Goal: Information Seeking & Learning: Learn about a topic

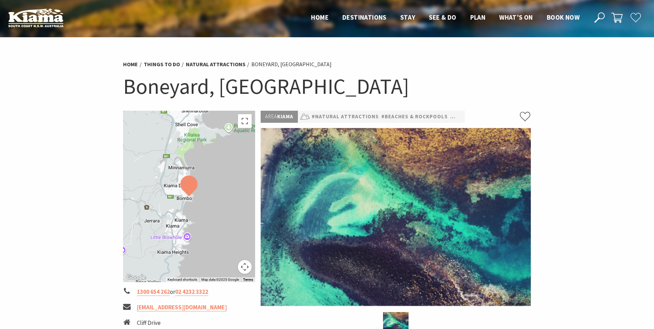
click at [352, 170] on img at bounding box center [396, 217] width 270 height 178
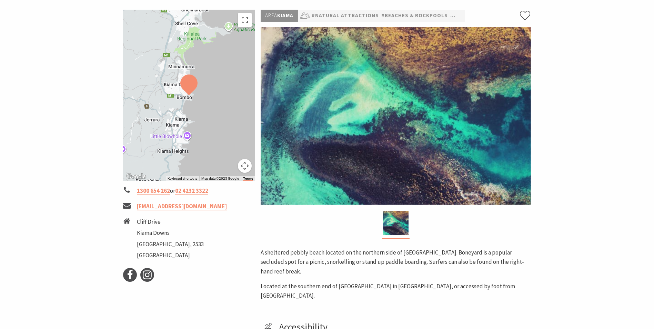
scroll to position [34, 0]
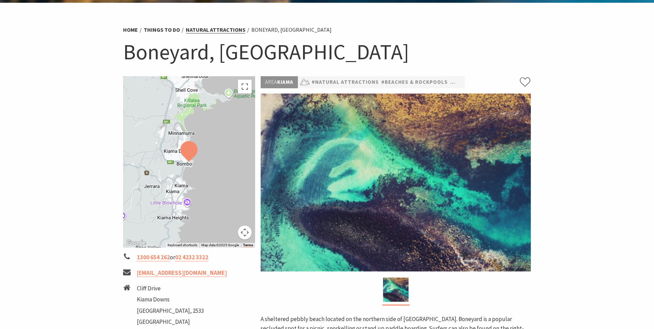
click at [229, 31] on link "Natural Attractions" at bounding box center [216, 29] width 60 height 7
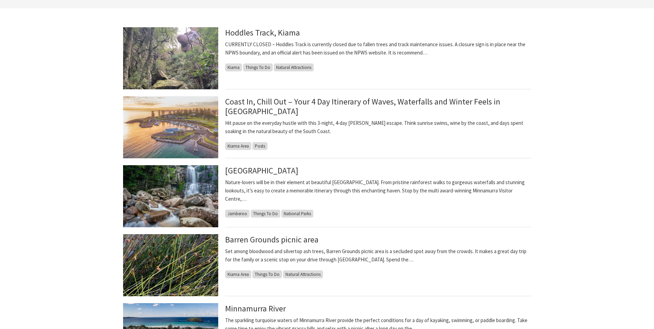
scroll to position [207, 0]
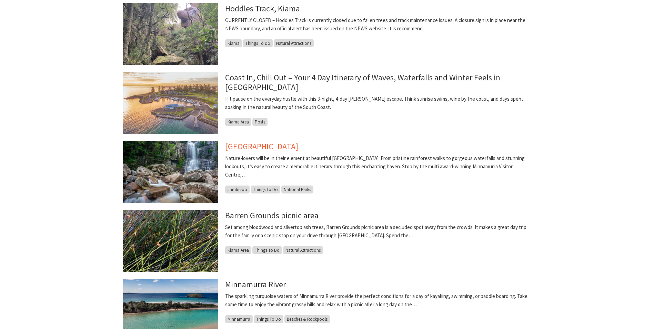
click at [298, 149] on link "Budderoo National Park" at bounding box center [261, 146] width 73 height 11
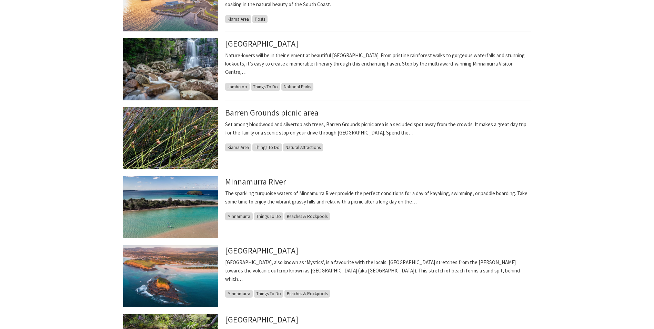
scroll to position [310, 0]
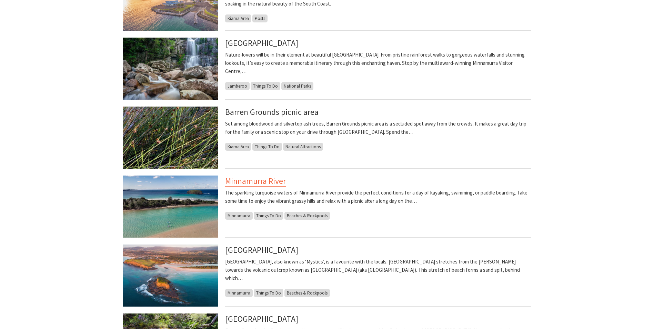
click at [274, 182] on link "Minnamurra River" at bounding box center [255, 181] width 61 height 11
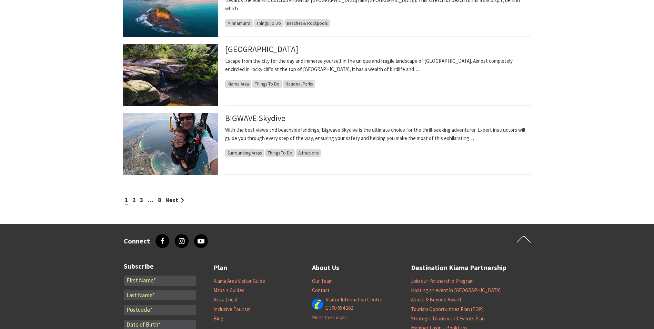
scroll to position [586, 0]
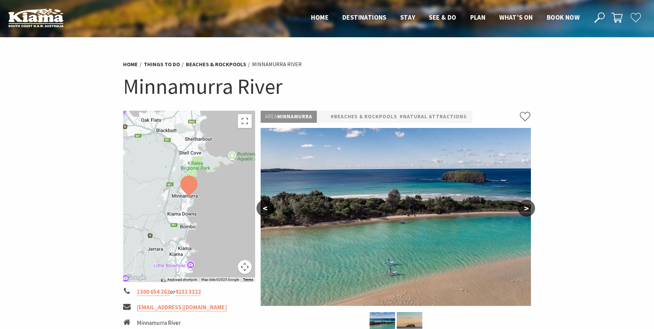
click at [530, 208] on button ">" at bounding box center [526, 208] width 17 height 17
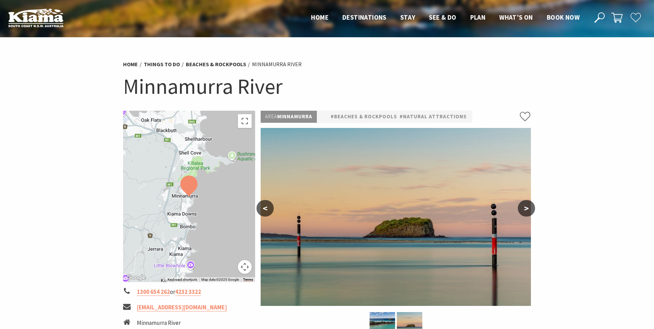
click at [530, 208] on button ">" at bounding box center [526, 208] width 17 height 17
